Goal: Navigation & Orientation: Find specific page/section

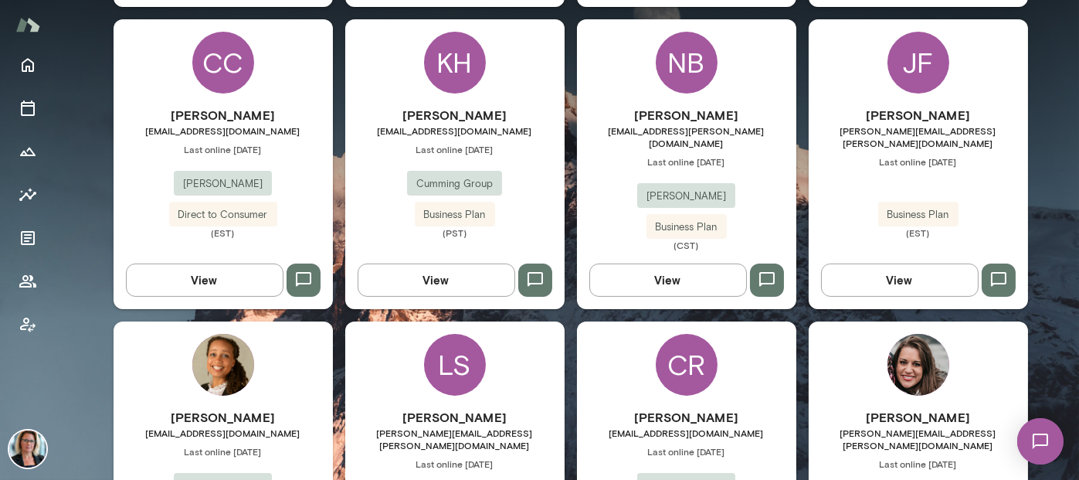
scroll to position [772, 0]
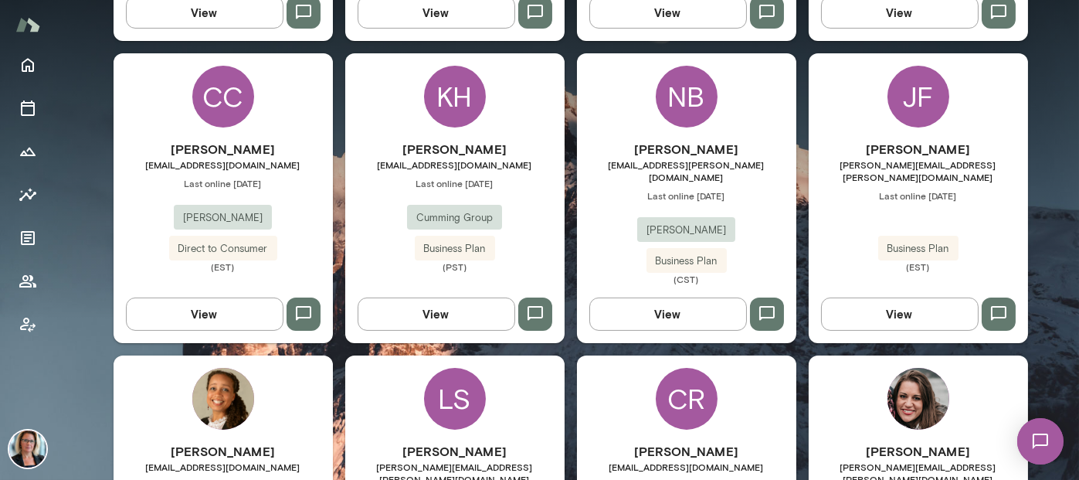
drag, startPoint x: 904, startPoint y: 101, endPoint x: 977, endPoint y: 168, distance: 99.0
click at [904, 101] on div "JF" at bounding box center [918, 97] width 62 height 62
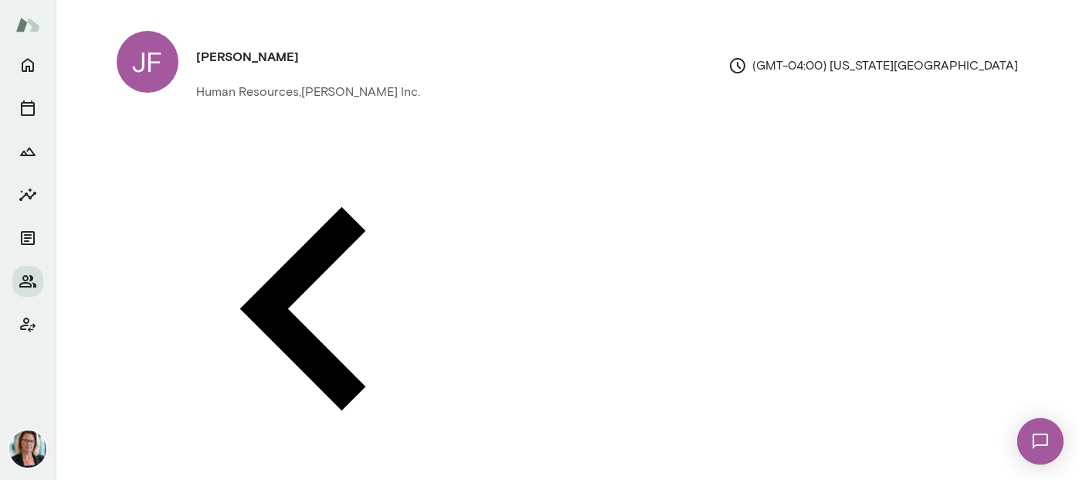
drag, startPoint x: 24, startPoint y: 283, endPoint x: 59, endPoint y: 304, distance: 40.1
click at [24, 283] on icon "Members" at bounding box center [27, 281] width 17 height 12
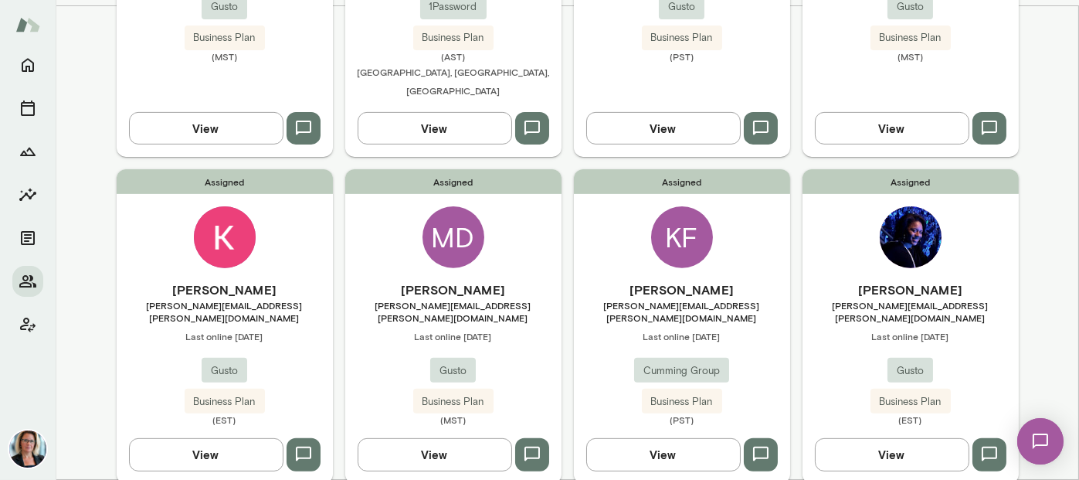
scroll to position [1308, 0]
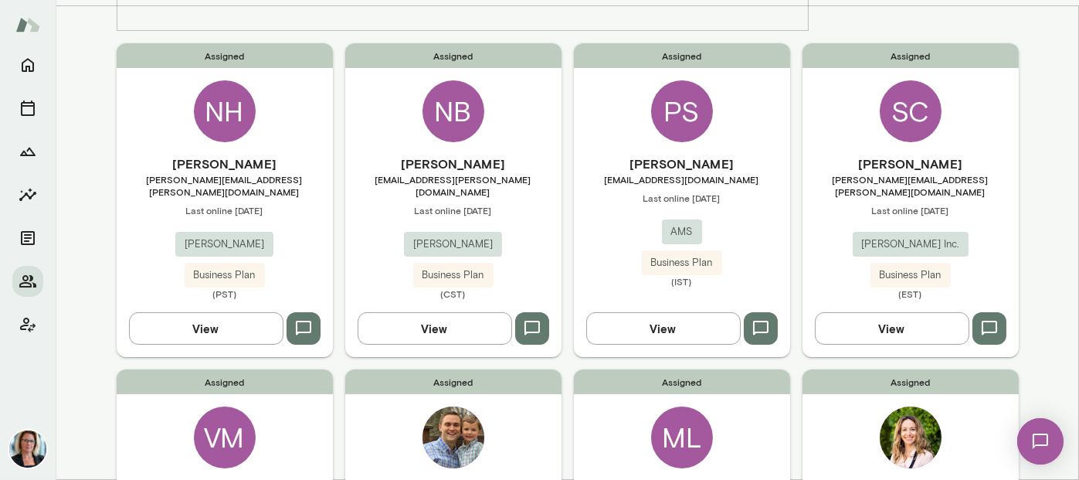
scroll to position [386, 0]
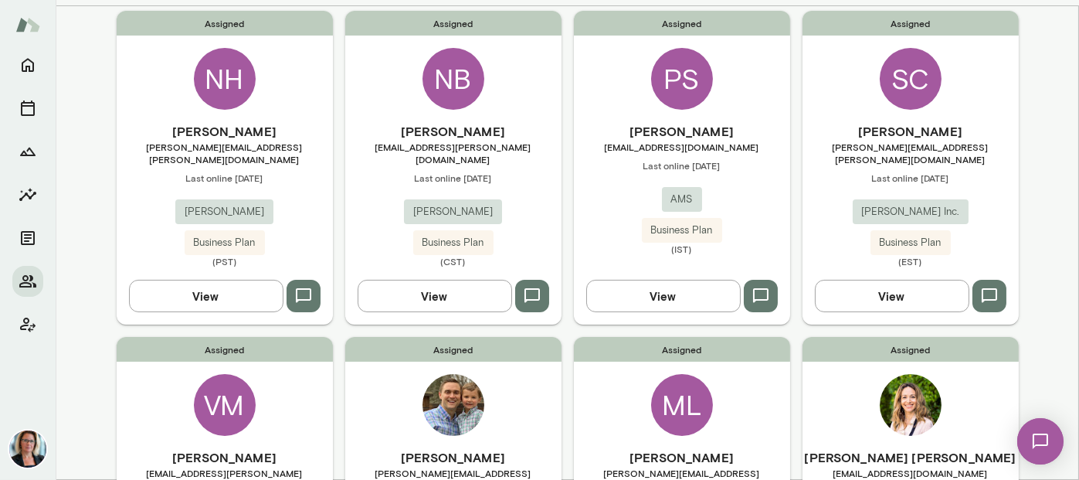
click at [688, 374] on div "ML" at bounding box center [682, 405] width 62 height 62
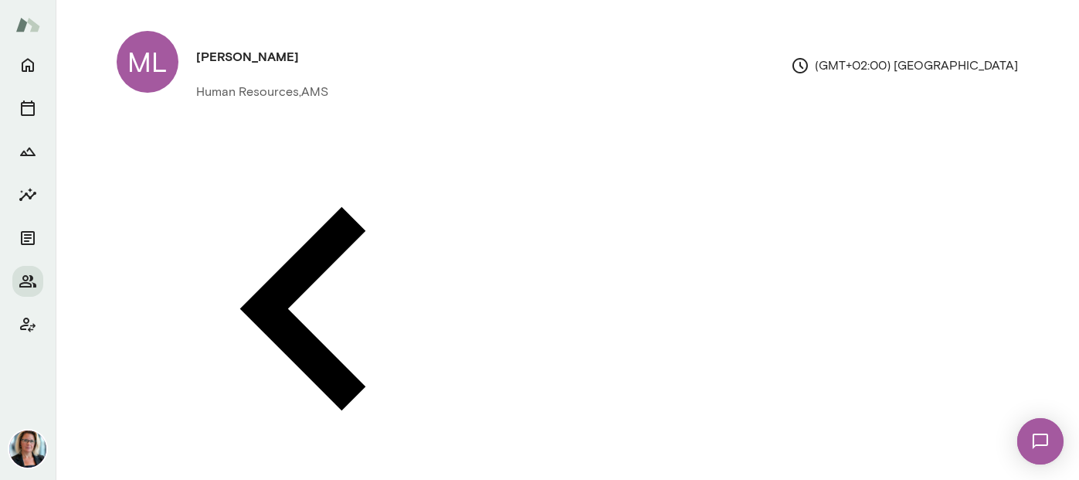
click at [20, 276] on icon "Members" at bounding box center [28, 281] width 19 height 19
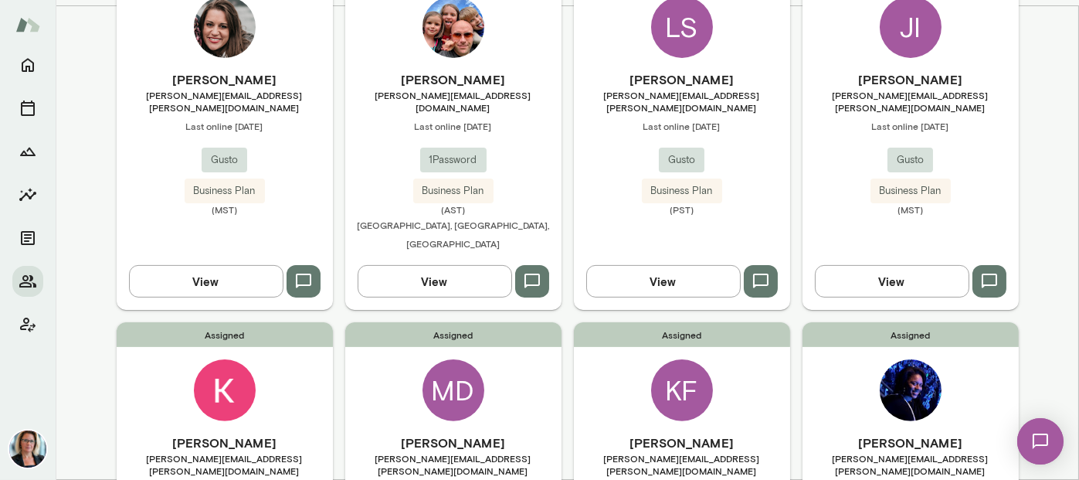
scroll to position [1308, 0]
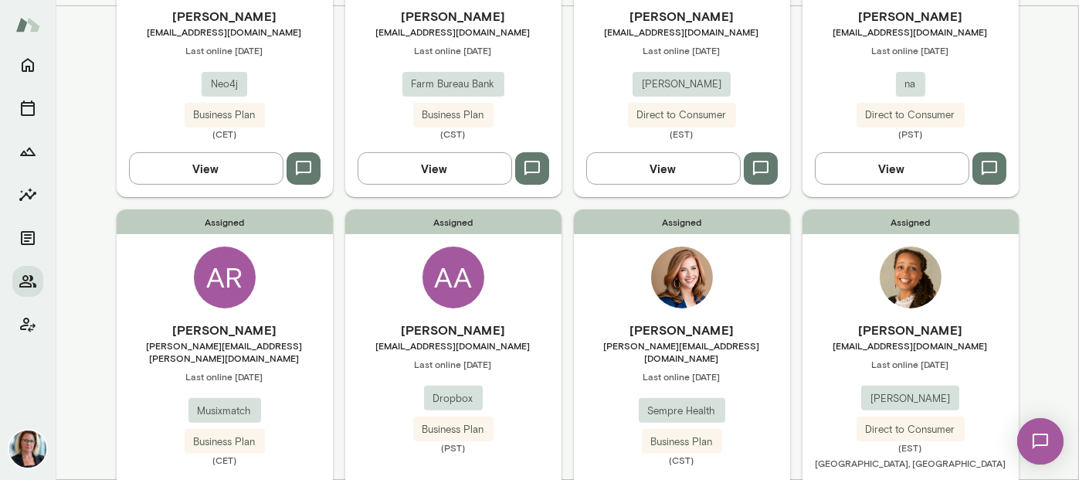
scroll to position [1326, 0]
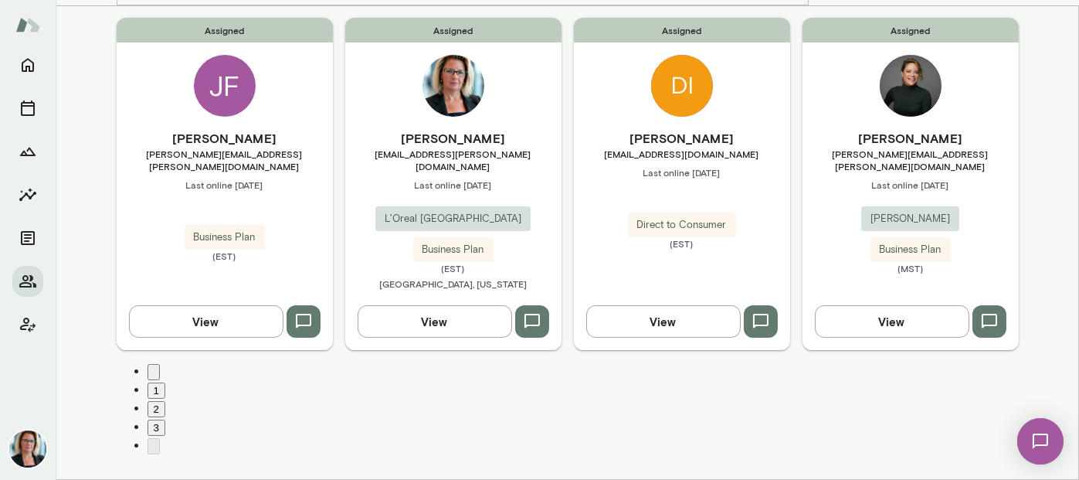
scroll to position [55, 0]
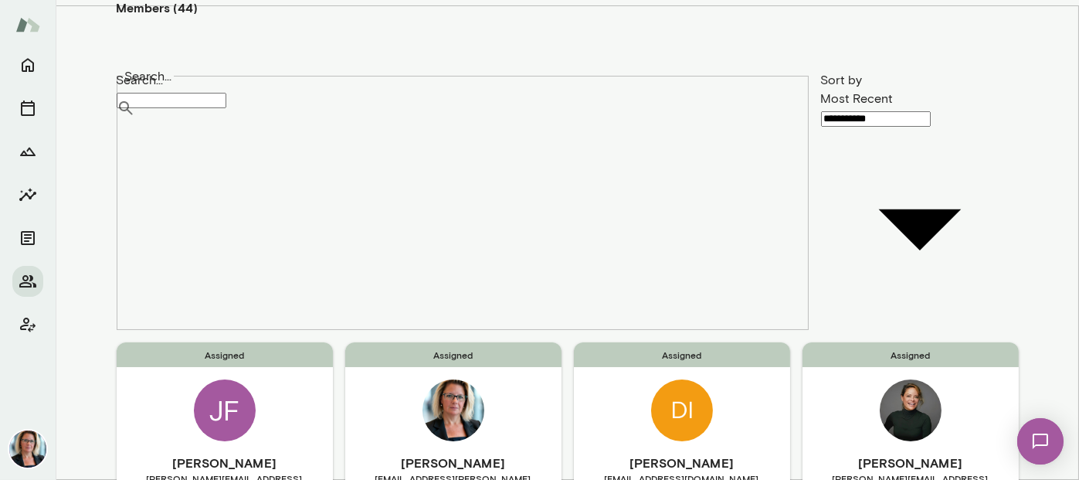
click at [672, 379] on img at bounding box center [682, 410] width 62 height 62
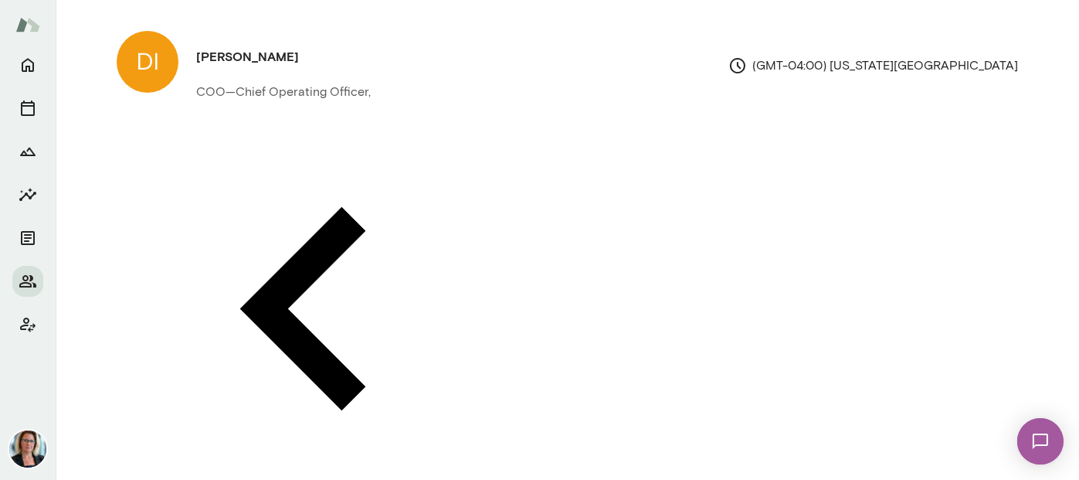
click at [26, 61] on icon "Home" at bounding box center [28, 65] width 19 height 19
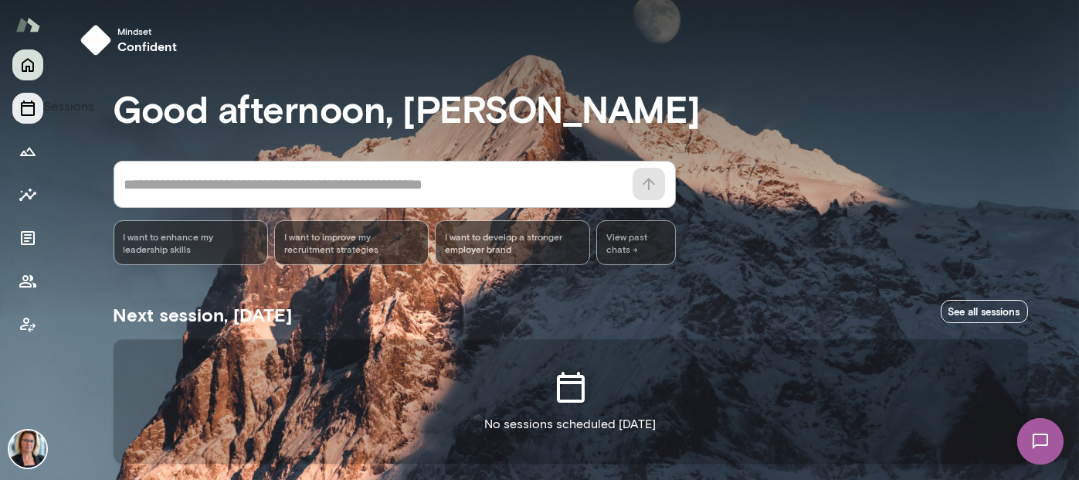
click at [29, 106] on icon "Sessions" at bounding box center [28, 107] width 14 height 15
